Goal: Task Accomplishment & Management: Manage account settings

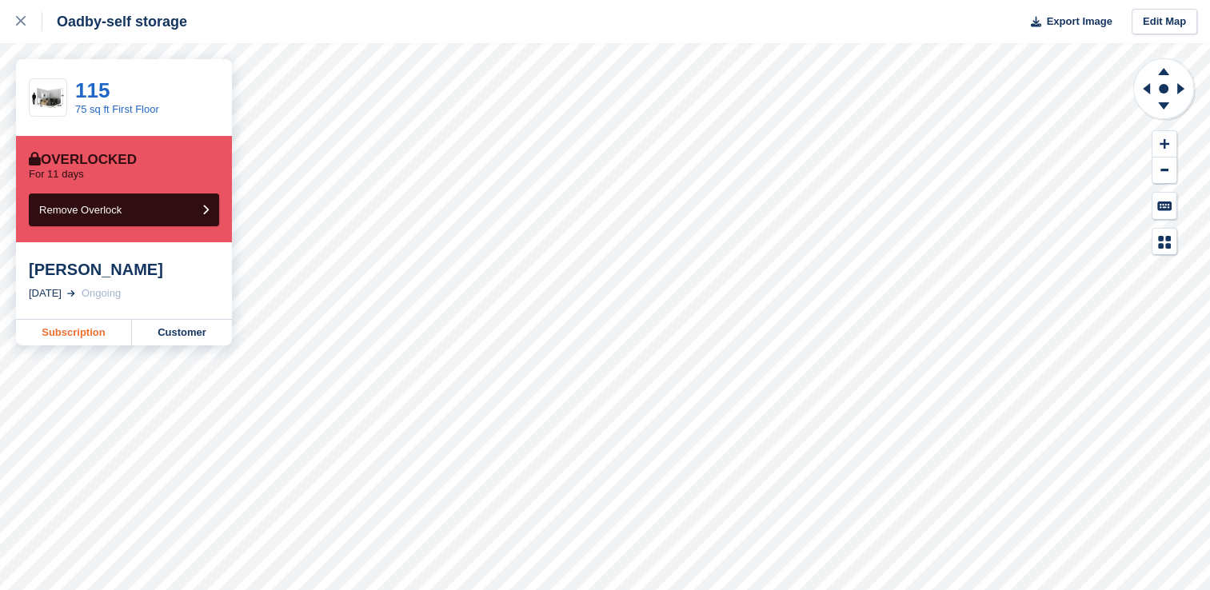
click at [84, 330] on link "Subscription" at bounding box center [74, 333] width 116 height 26
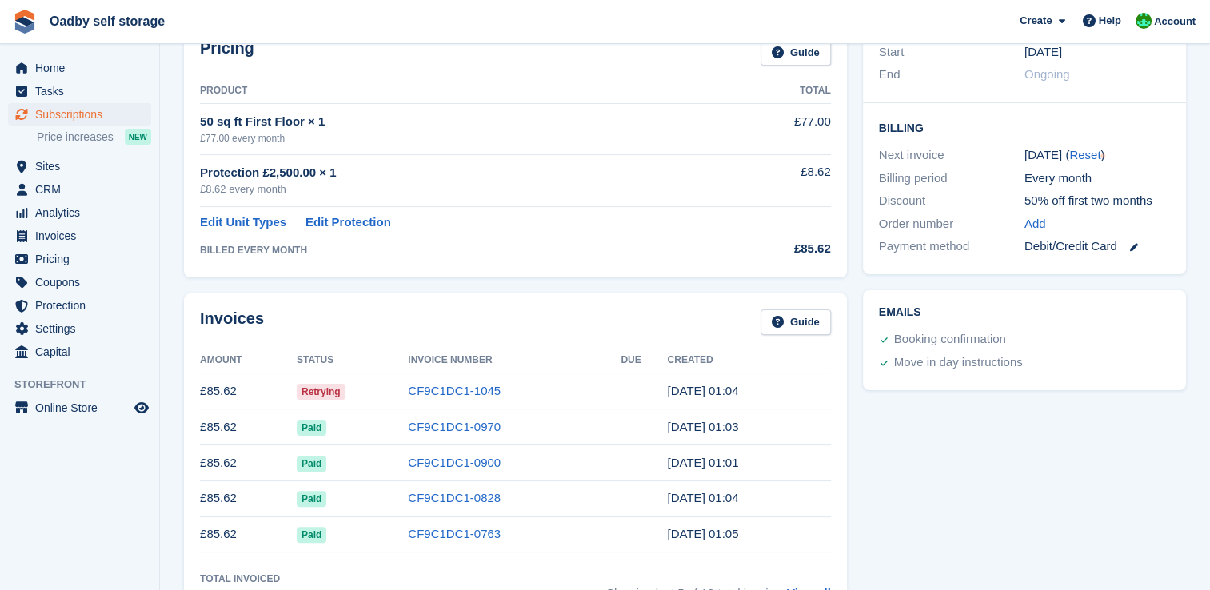
scroll to position [400, 0]
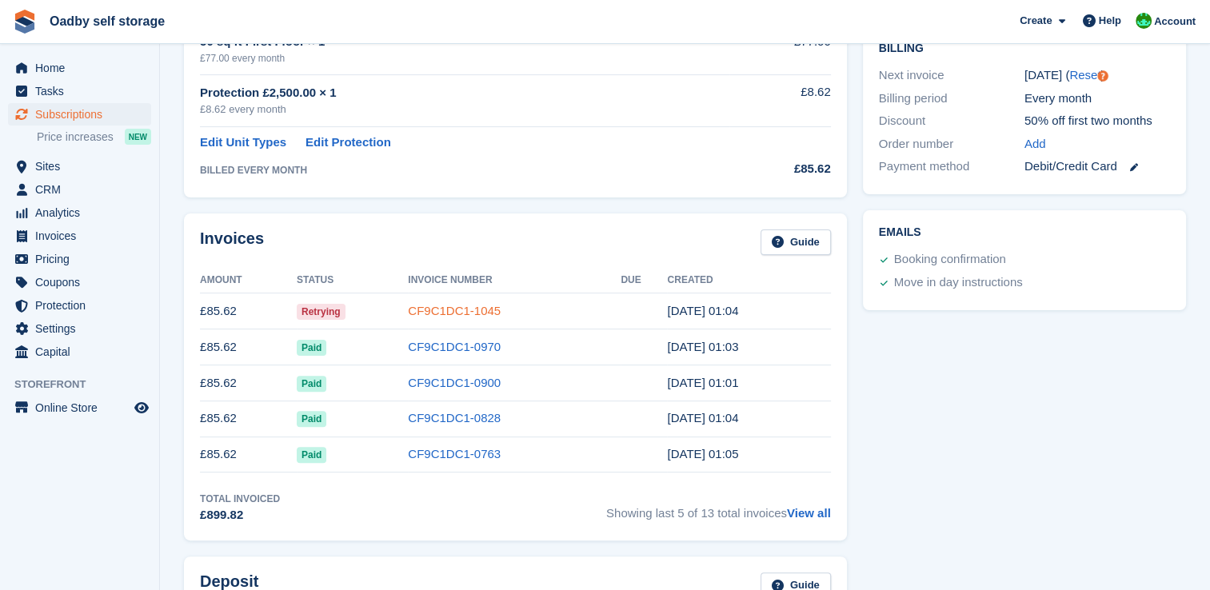
click at [477, 314] on link "CF9C1DC1-1045" at bounding box center [454, 311] width 93 height 14
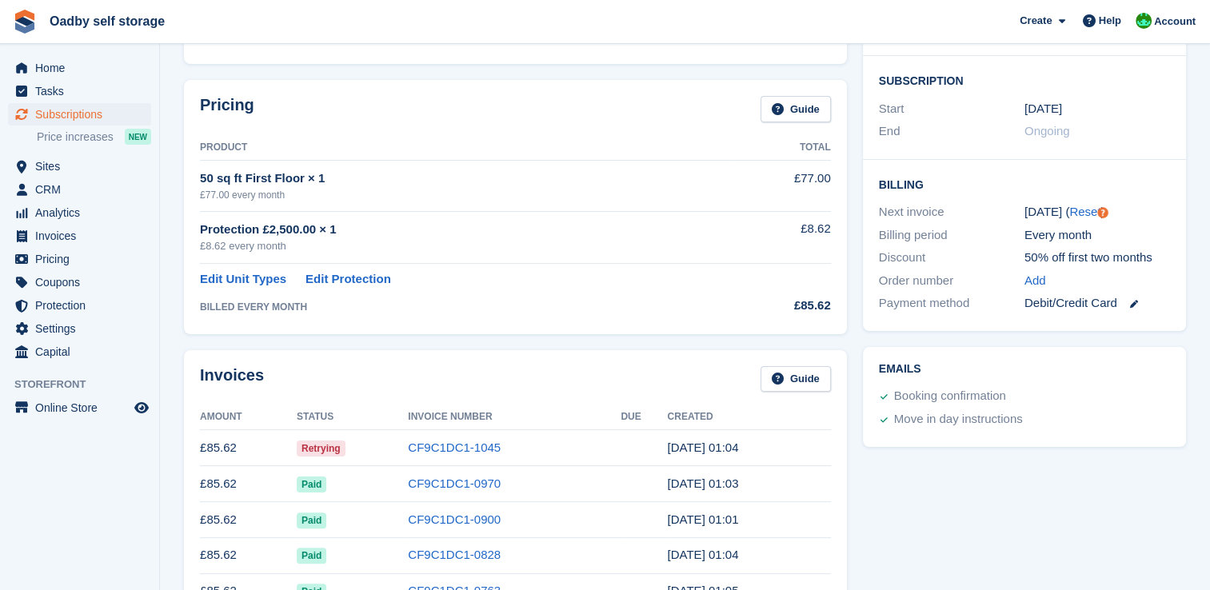
scroll to position [160, 0]
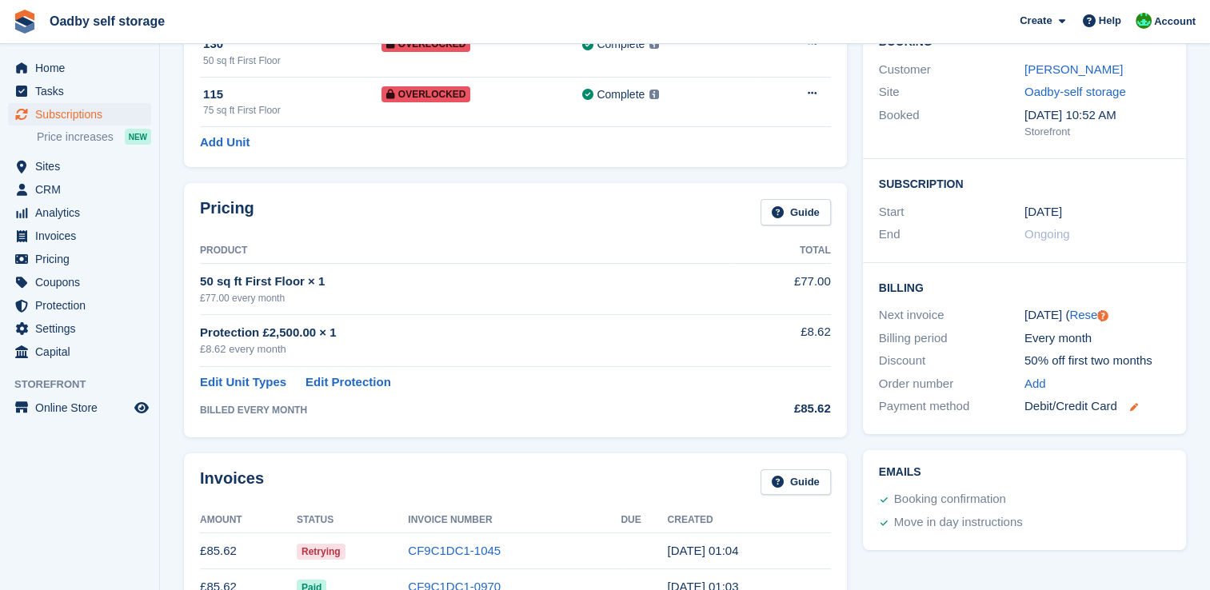
click at [1133, 407] on icon at bounding box center [1134, 407] width 8 height 8
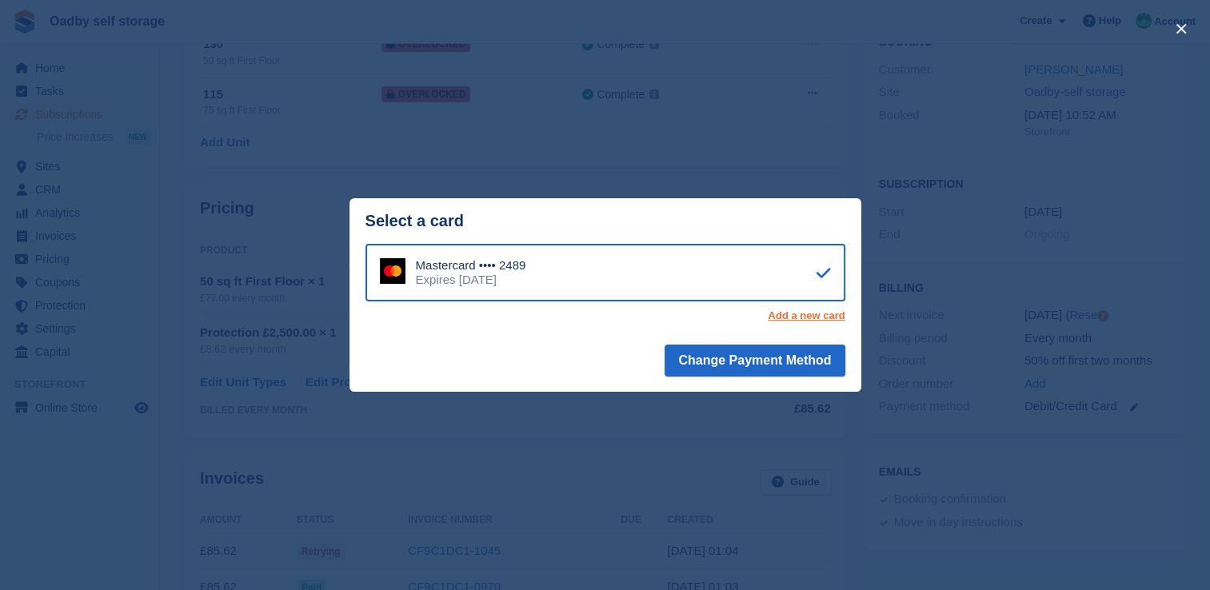
click at [802, 317] on link "Add a new card" at bounding box center [806, 316] width 77 height 13
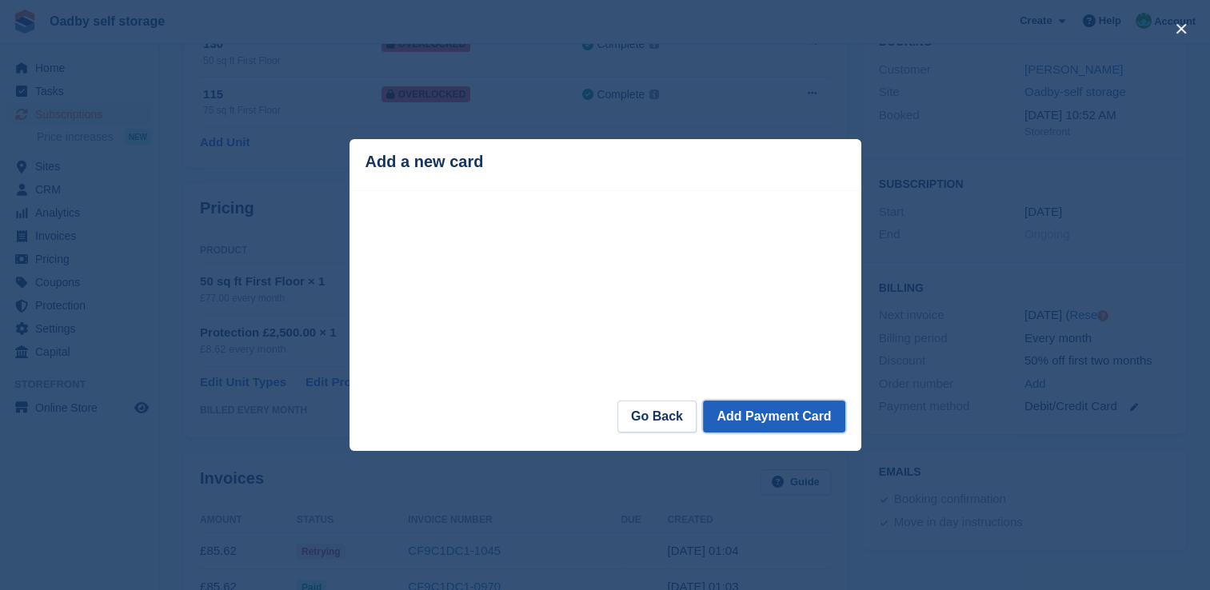
click at [763, 421] on button "Add Payment Card" at bounding box center [774, 417] width 142 height 32
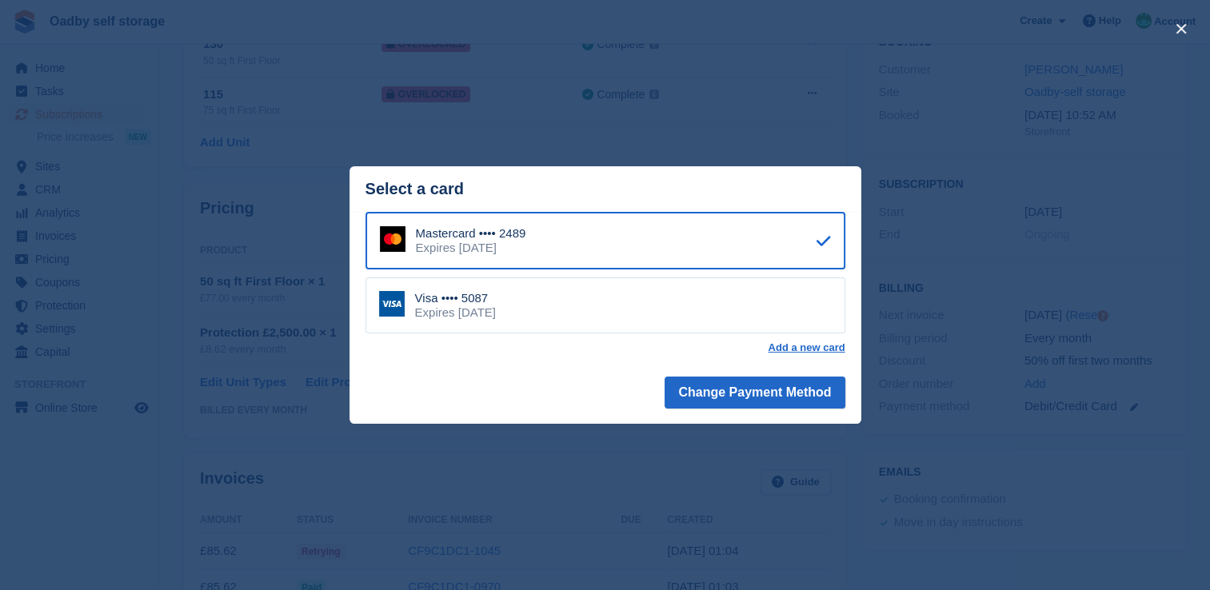
click at [601, 310] on div "Visa •••• 5087 Expires February 2030" at bounding box center [606, 306] width 480 height 56
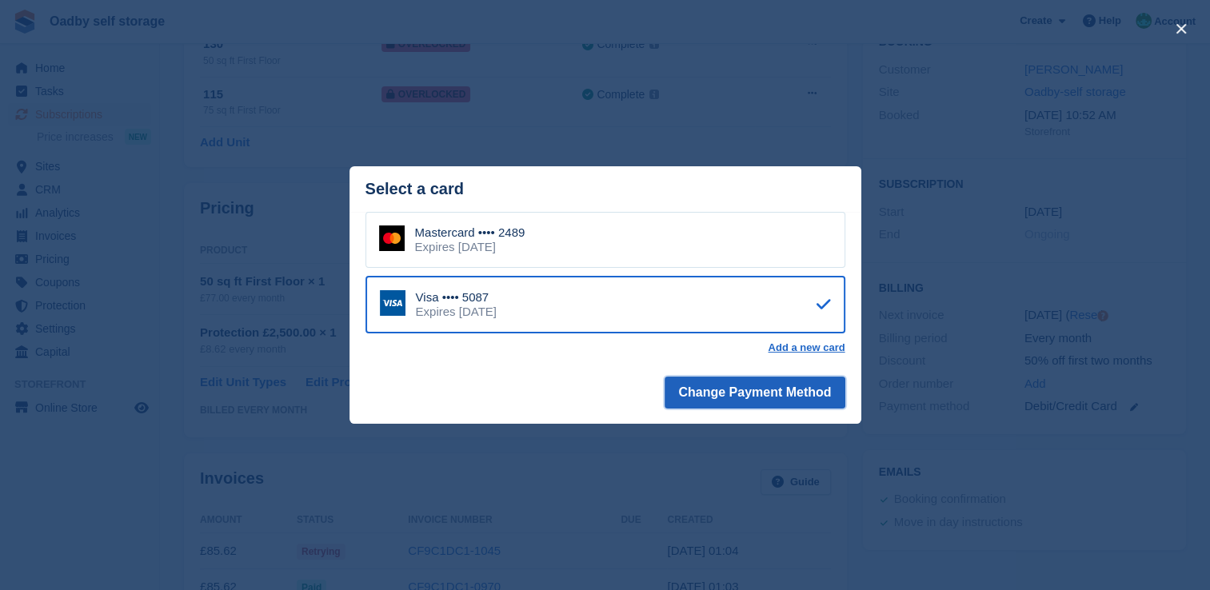
click at [760, 400] on button "Change Payment Method" at bounding box center [755, 393] width 180 height 32
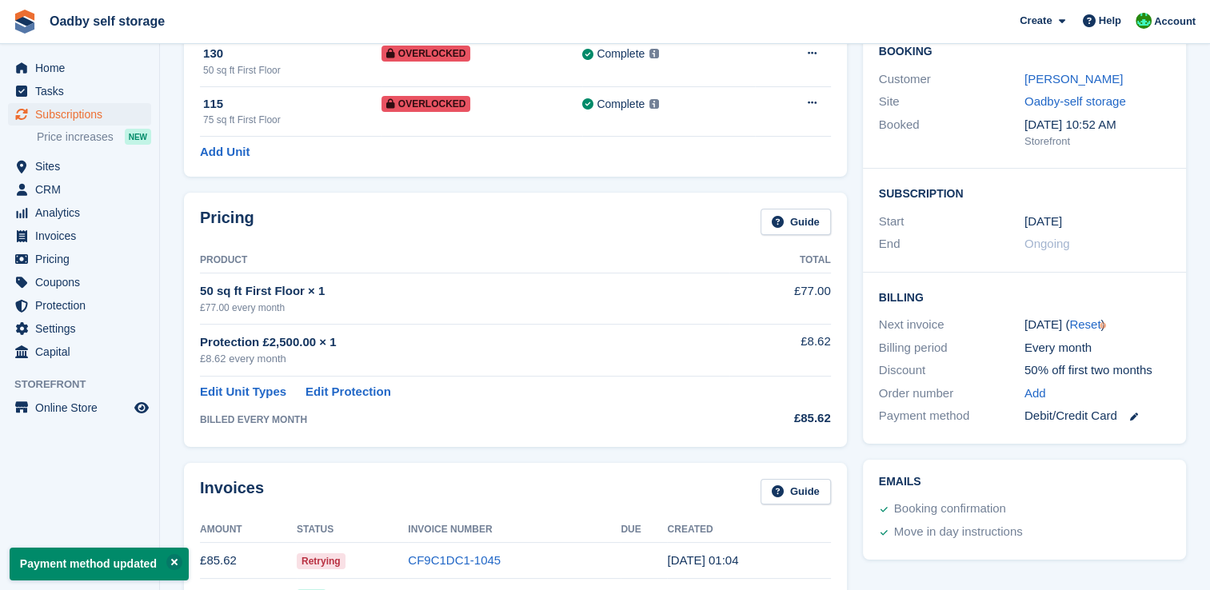
scroll to position [240, 0]
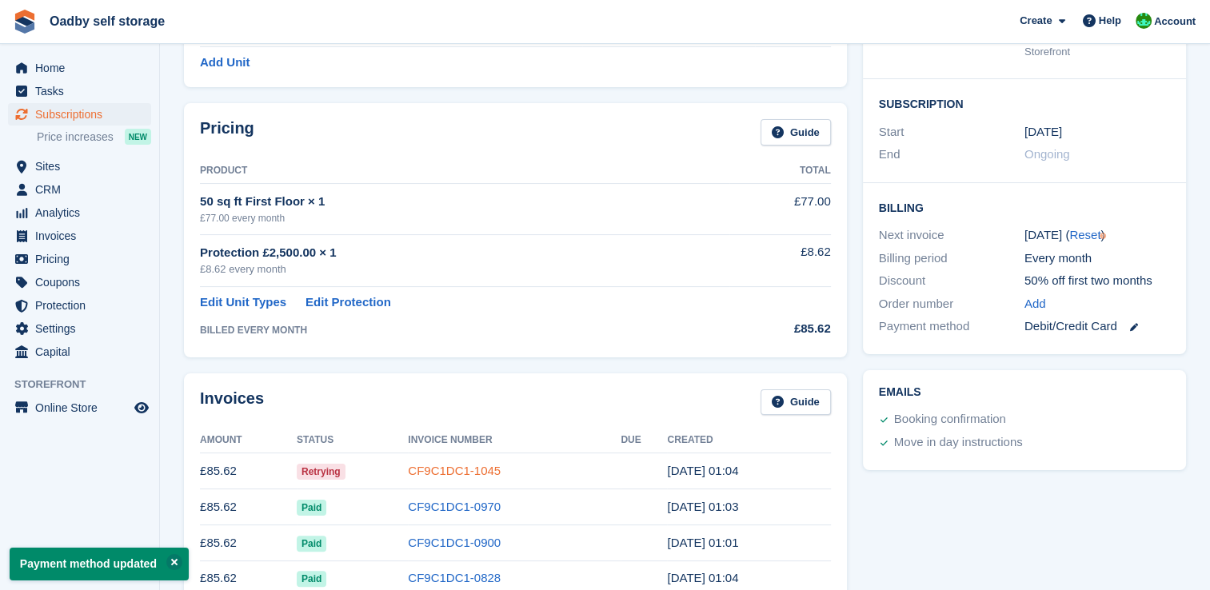
click at [474, 470] on link "CF9C1DC1-1045" at bounding box center [454, 471] width 93 height 14
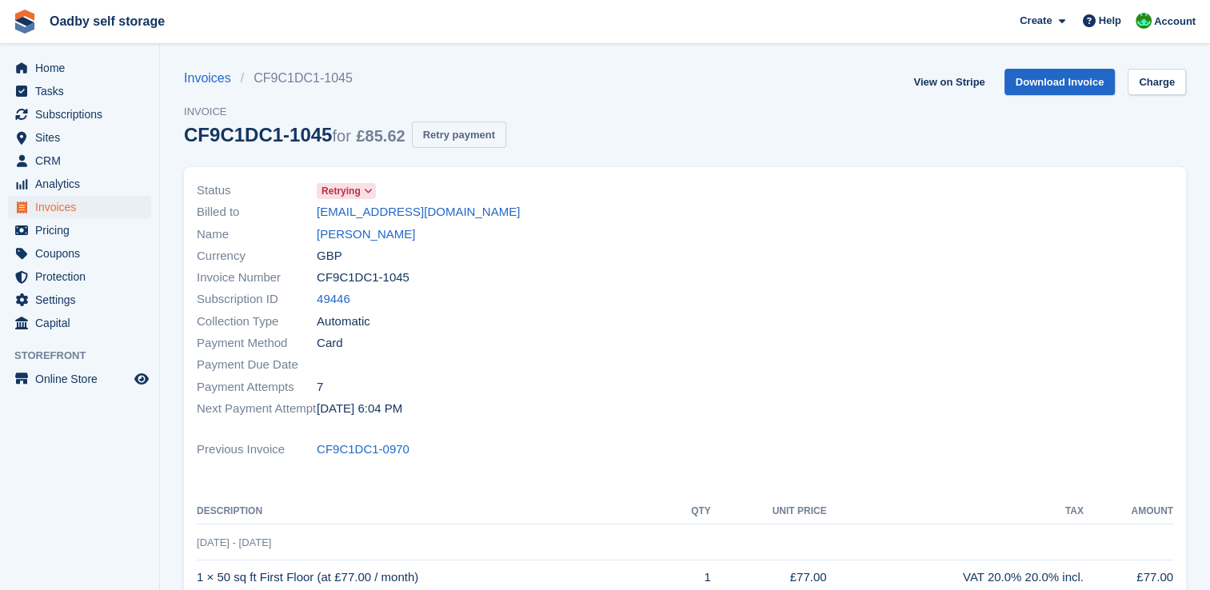
click at [458, 136] on button "Retry payment" at bounding box center [459, 135] width 94 height 26
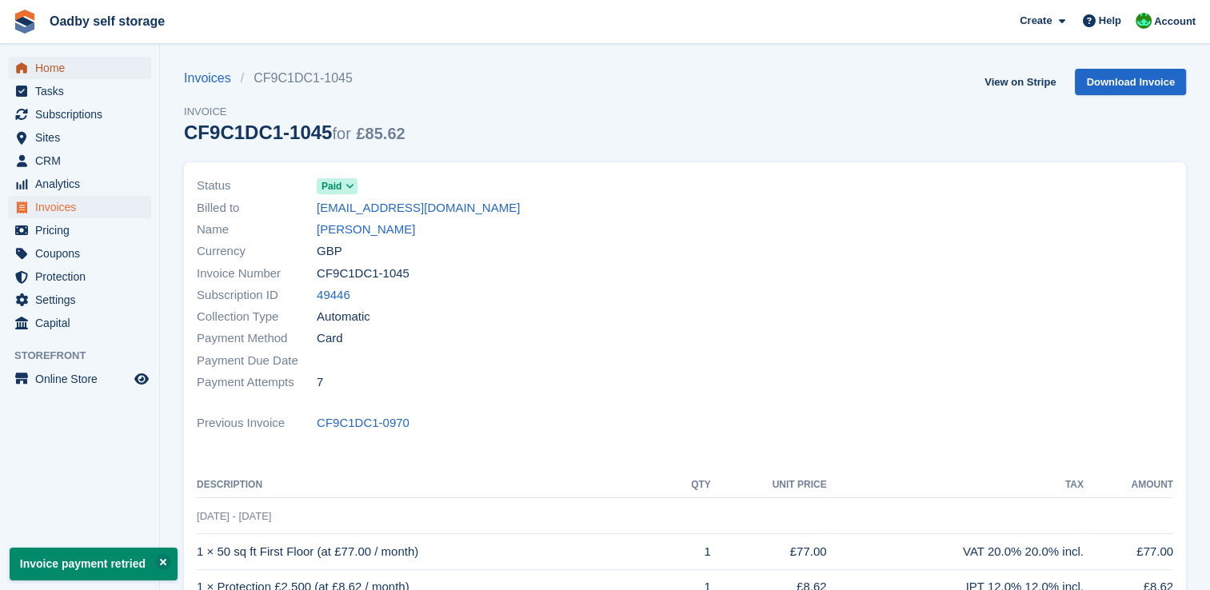
click at [67, 66] on span "Home" at bounding box center [83, 68] width 96 height 22
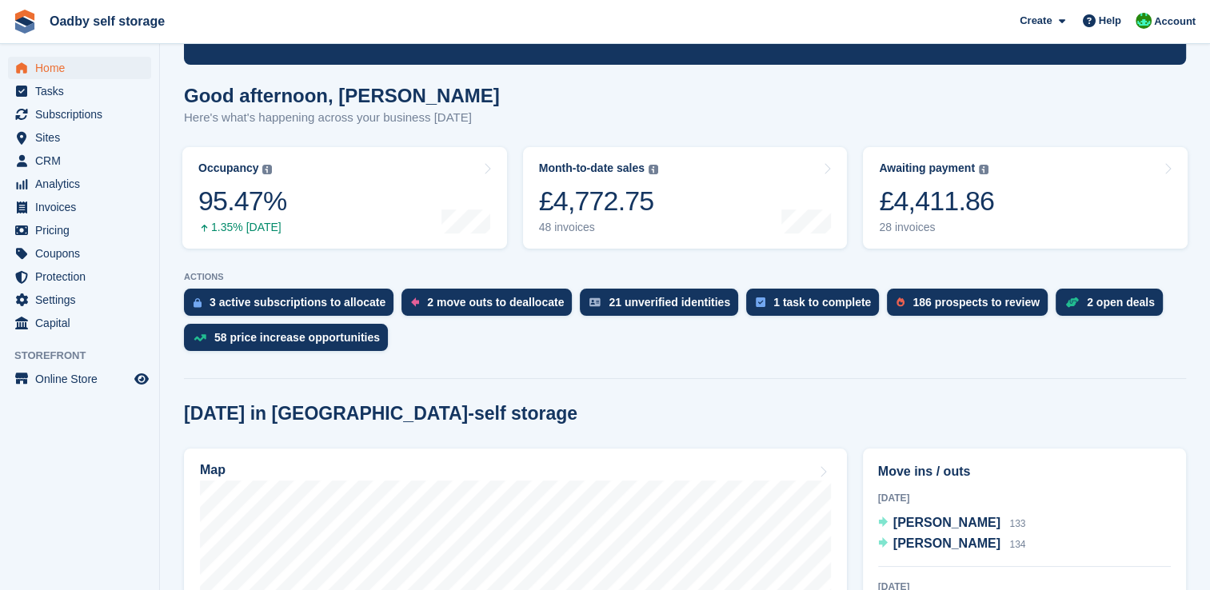
scroll to position [320, 0]
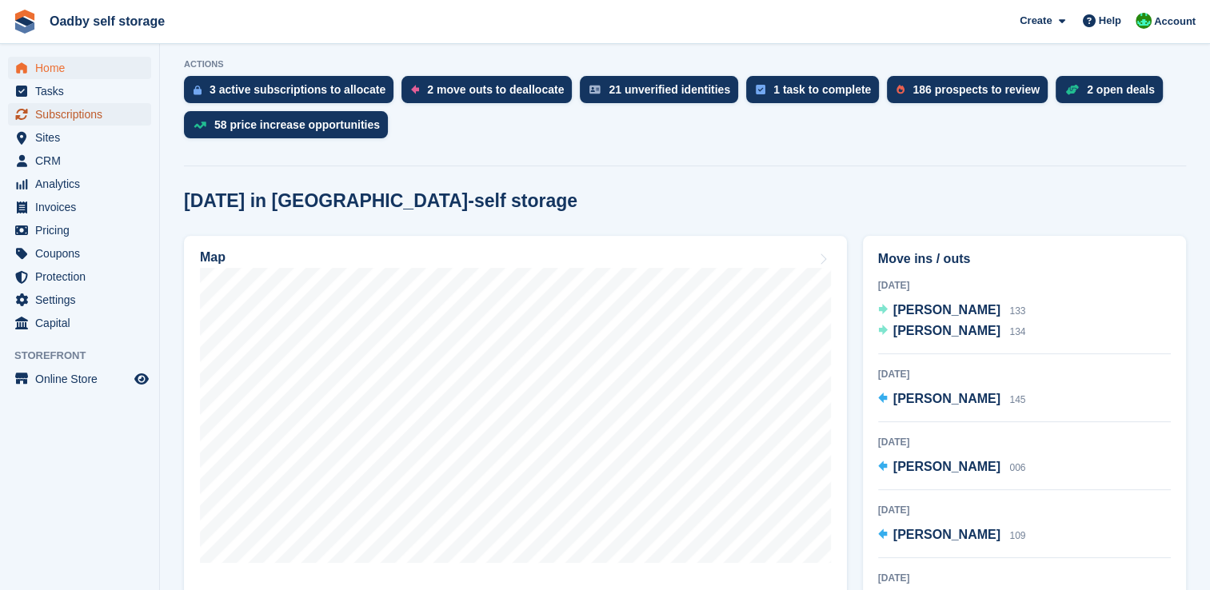
click at [84, 114] on span "Subscriptions" at bounding box center [83, 114] width 96 height 22
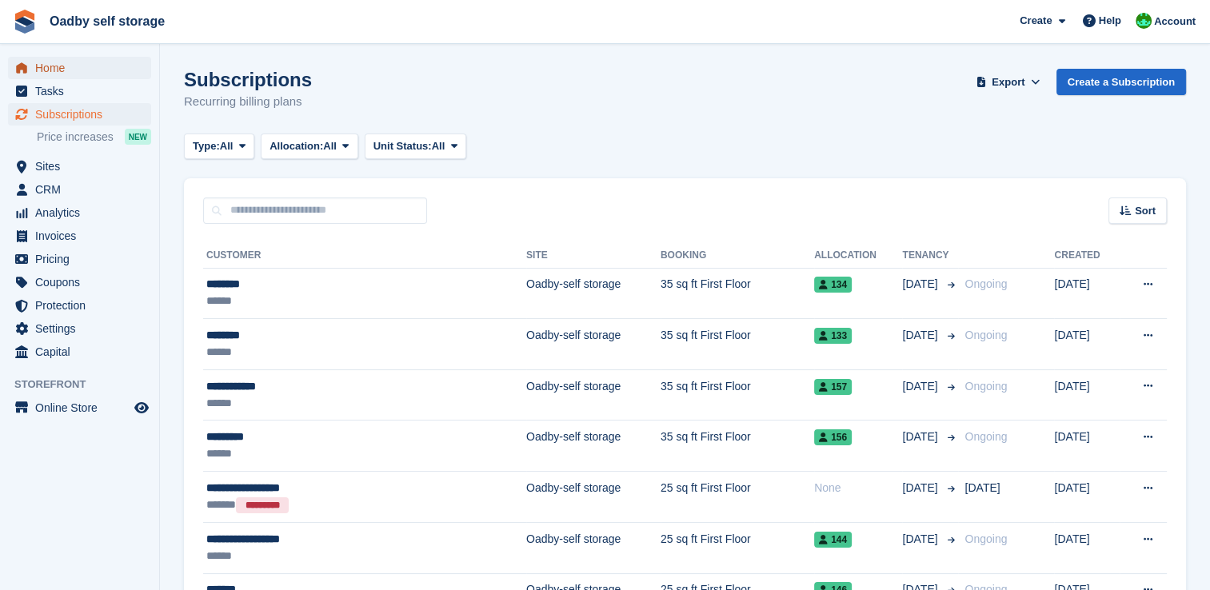
click at [68, 72] on span "Home" at bounding box center [83, 68] width 96 height 22
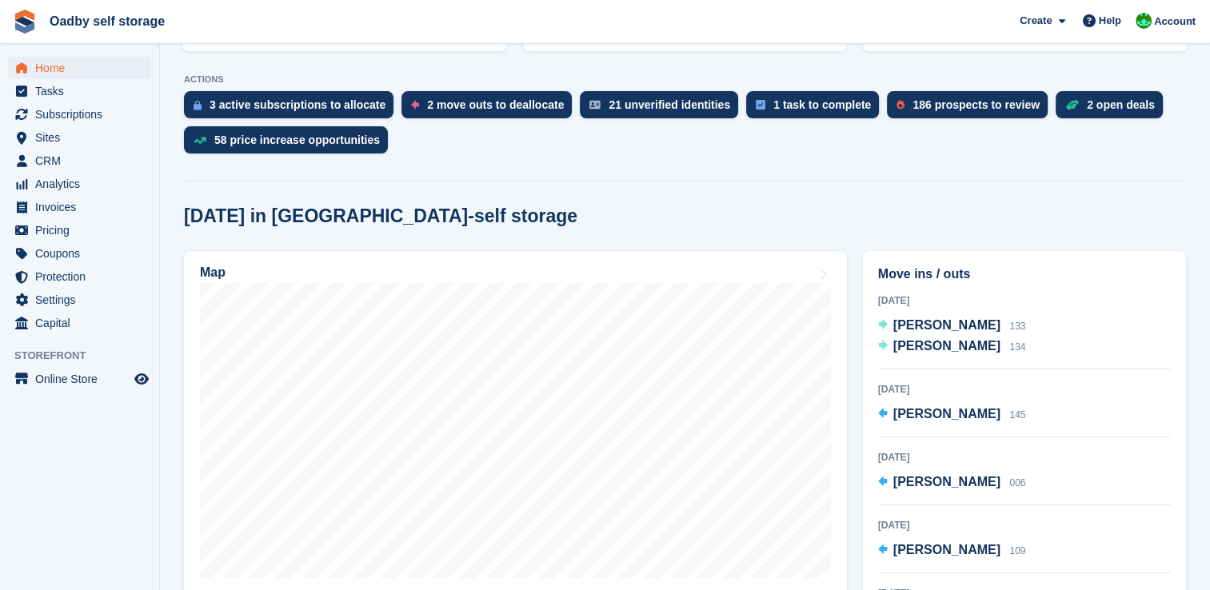
scroll to position [320, 0]
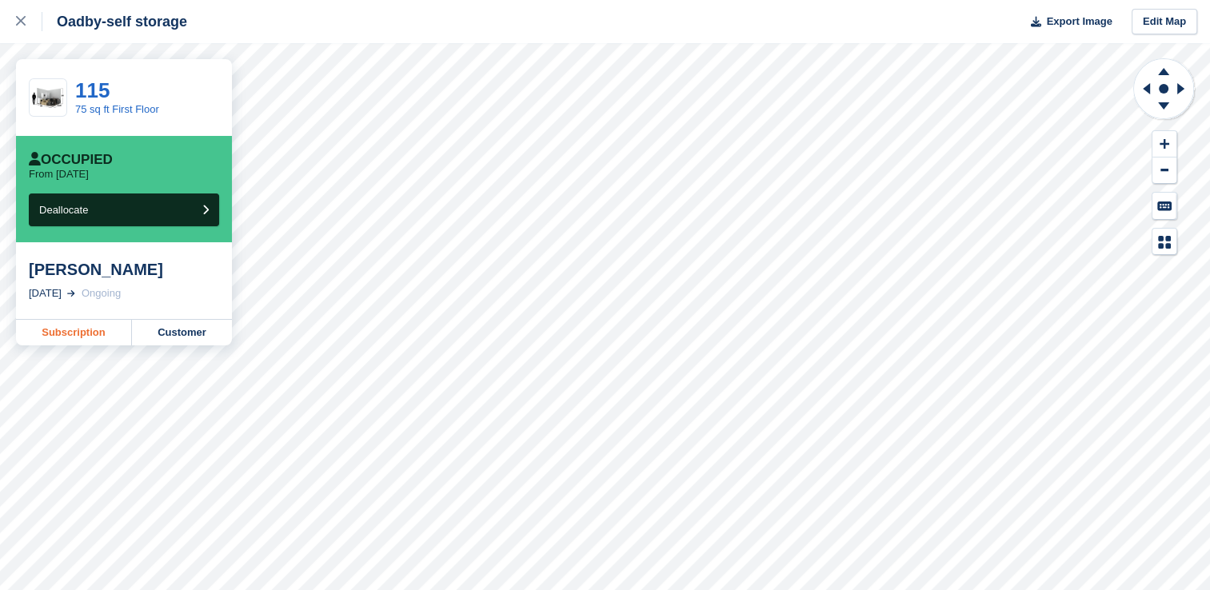
click at [84, 335] on link "Subscription" at bounding box center [74, 333] width 116 height 26
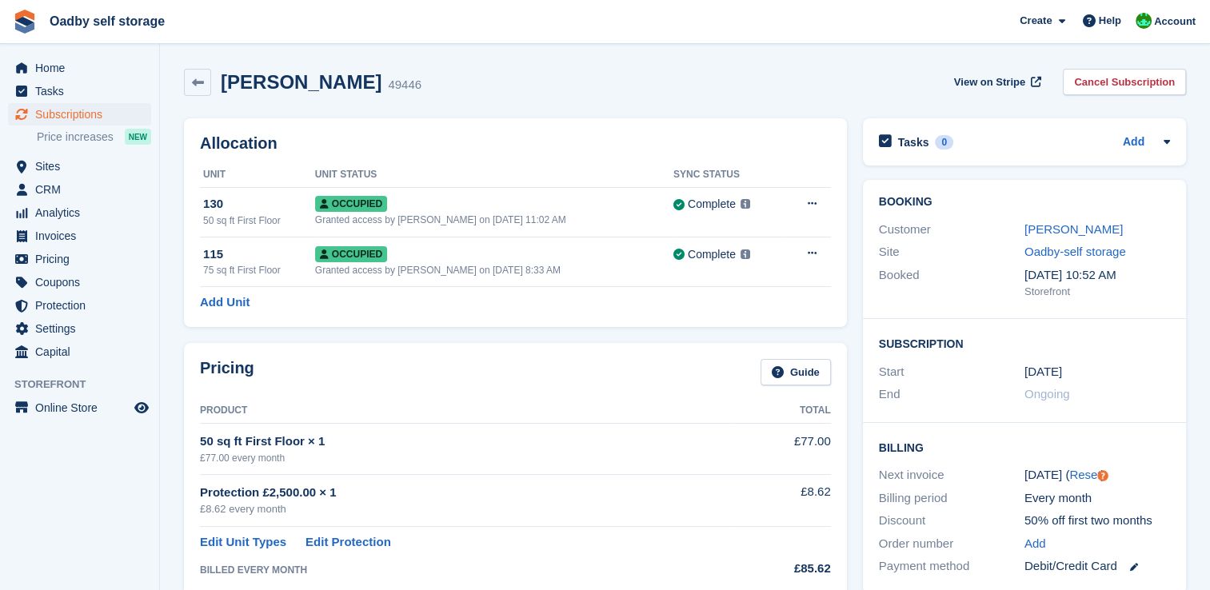
scroll to position [160, 0]
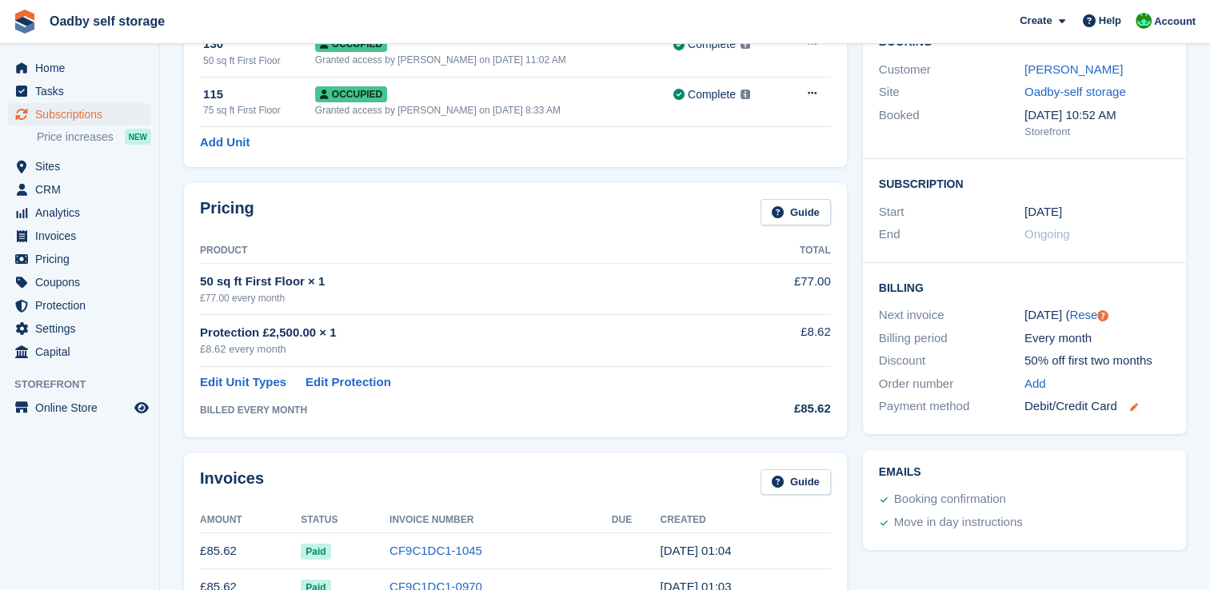
click at [1136, 410] on icon at bounding box center [1134, 407] width 8 height 8
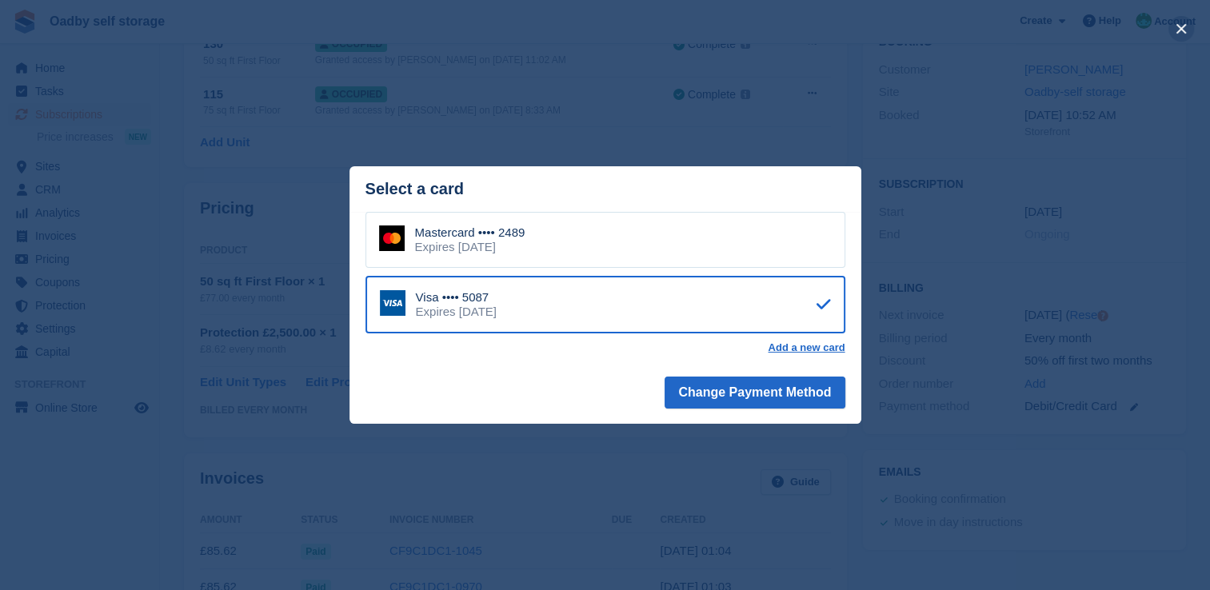
click at [1184, 30] on button "close" at bounding box center [1182, 29] width 26 height 26
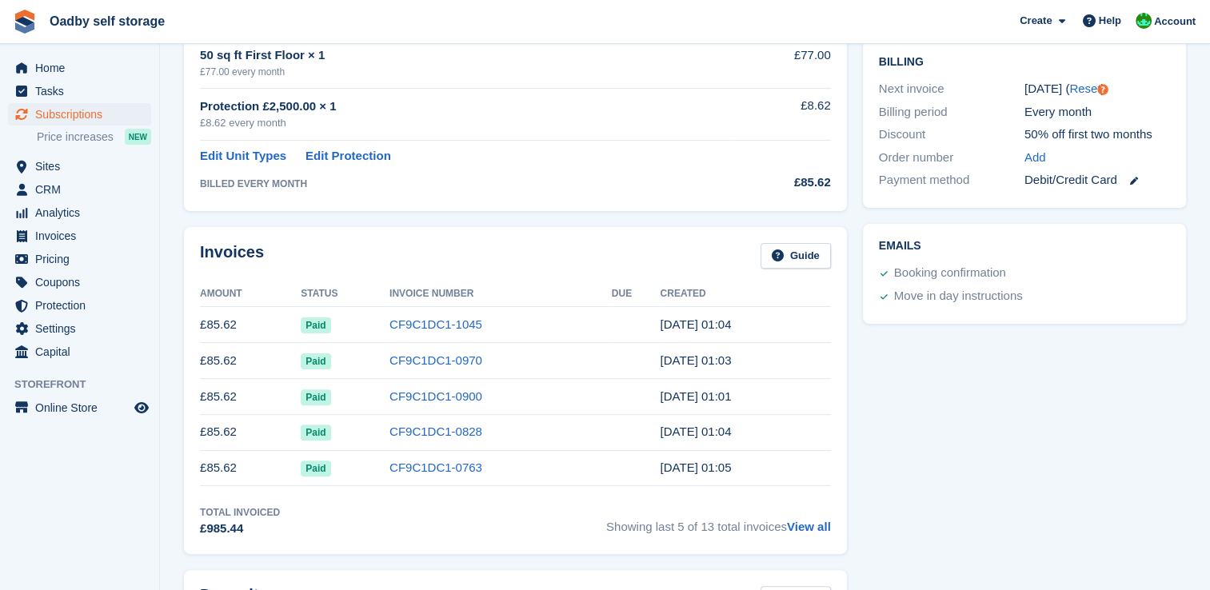
scroll to position [400, 0]
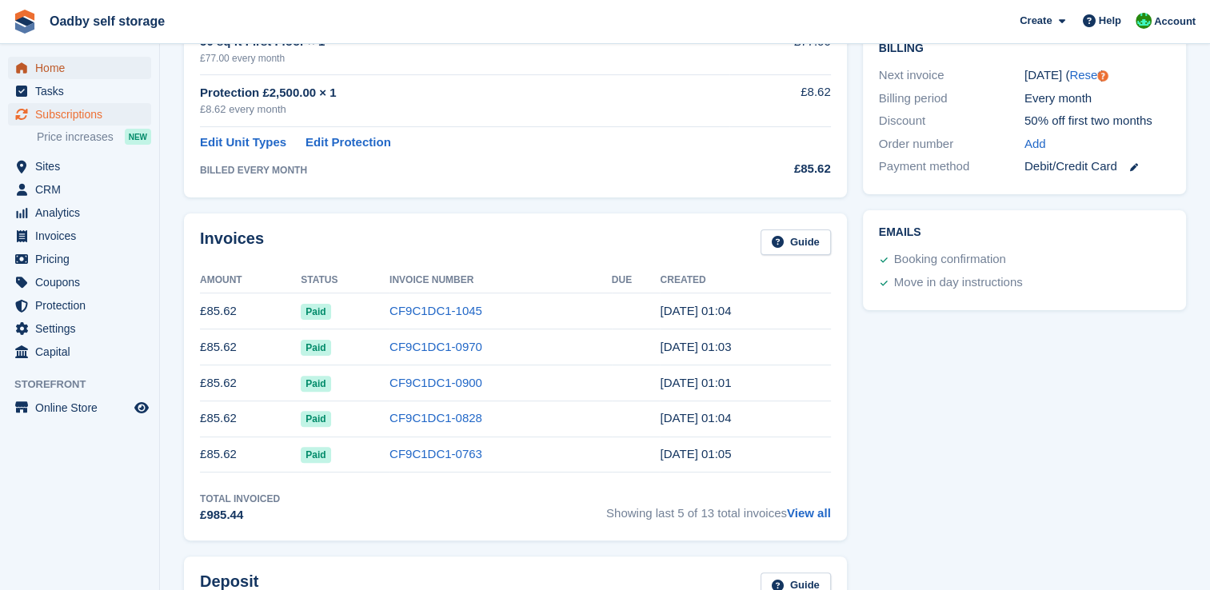
click at [41, 73] on span "Home" at bounding box center [83, 68] width 96 height 22
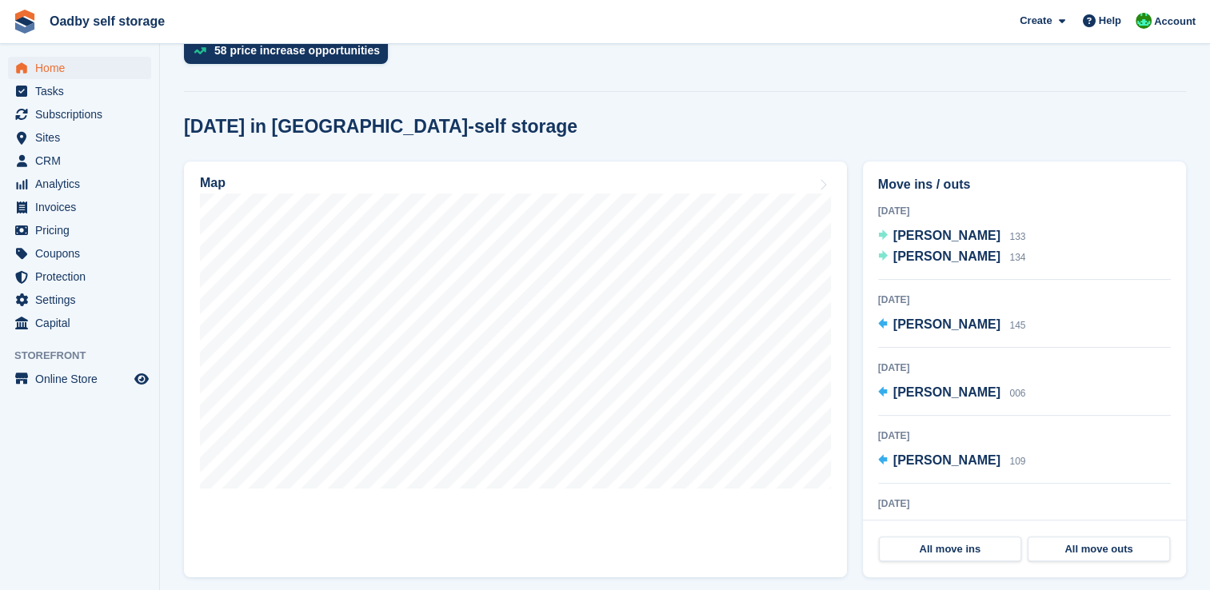
scroll to position [480, 0]
